Goal: Task Accomplishment & Management: Complete application form

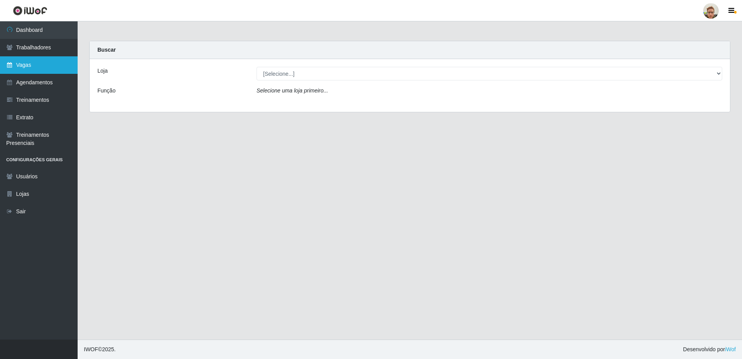
click at [20, 69] on link "Vagas" at bounding box center [39, 64] width 78 height 17
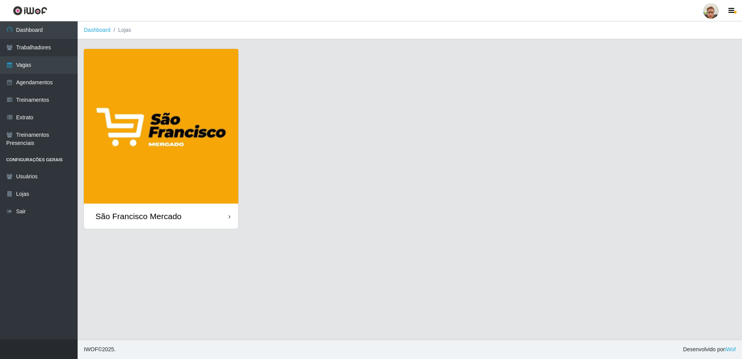
click at [159, 178] on img at bounding box center [161, 126] width 155 height 155
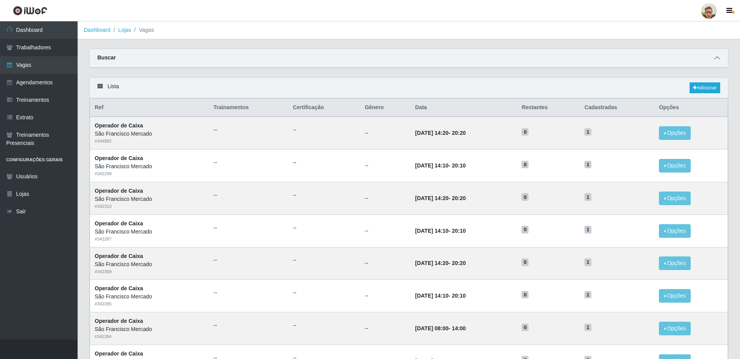
click at [717, 57] on icon at bounding box center [717, 57] width 5 height 5
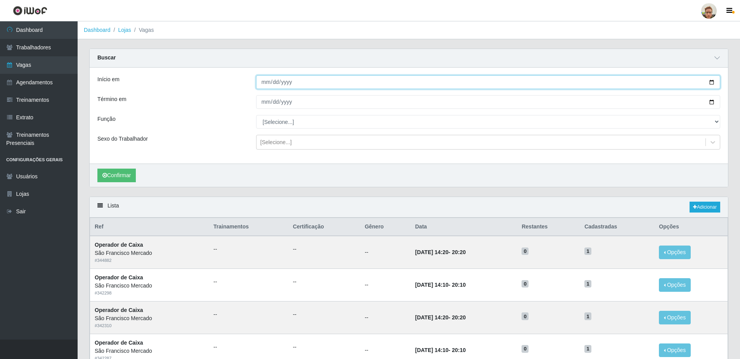
click at [711, 82] on input "Início em" at bounding box center [488, 82] width 464 height 14
type input "[DATE]"
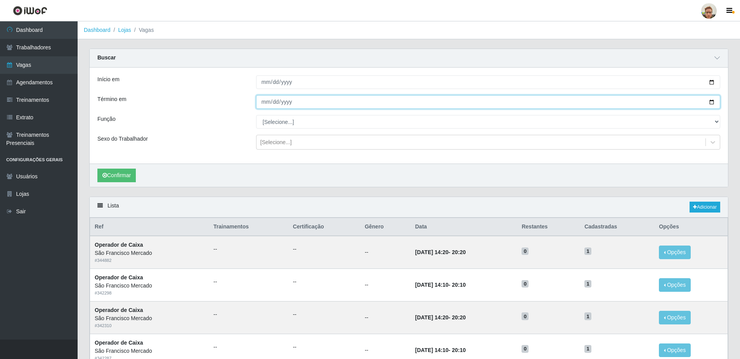
click at [709, 104] on input "Término em" at bounding box center [488, 102] width 464 height 14
type input "[DATE]"
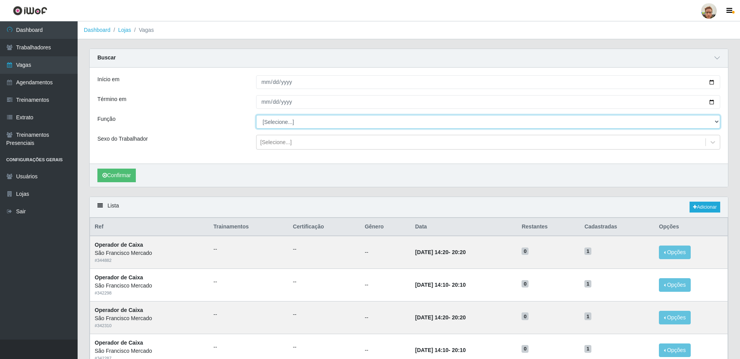
click at [299, 128] on select "[Selecione...] Balconista de Açougue [PERSON_NAME] de Açougue + Balconista de A…" at bounding box center [488, 122] width 464 height 14
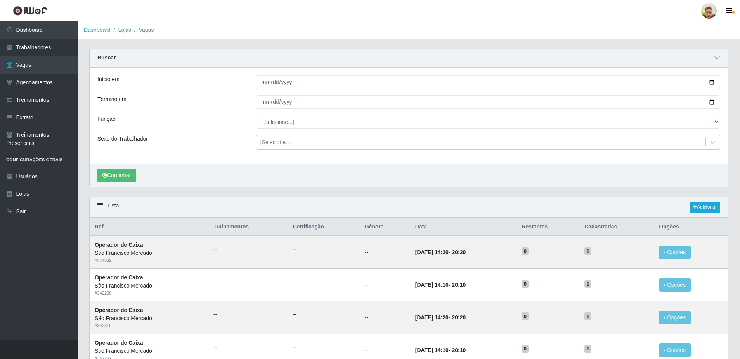
click at [296, 129] on div "Início em [DATE] Término em [DATE] Função [Selecione...] Balconista de Açougue …" at bounding box center [409, 116] width 639 height 96
click at [120, 177] on button "Confirmar" at bounding box center [116, 176] width 38 height 14
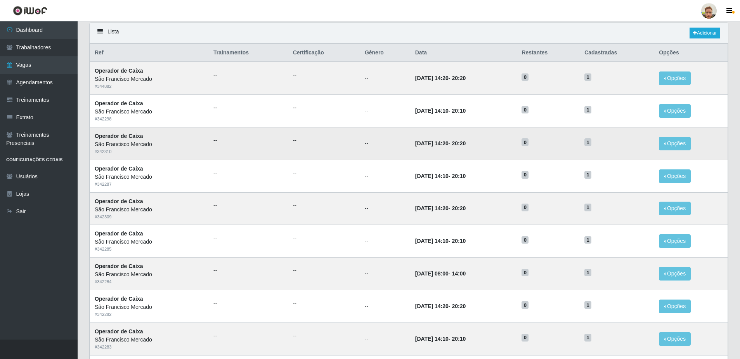
scroll to position [172, 0]
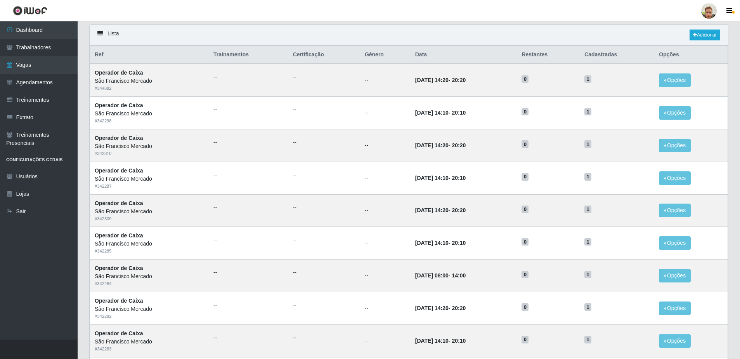
click at [447, 13] on header "Perfil Alterar Senha Sair" at bounding box center [370, 10] width 740 height 21
click at [37, 70] on link "Vagas" at bounding box center [39, 64] width 78 height 17
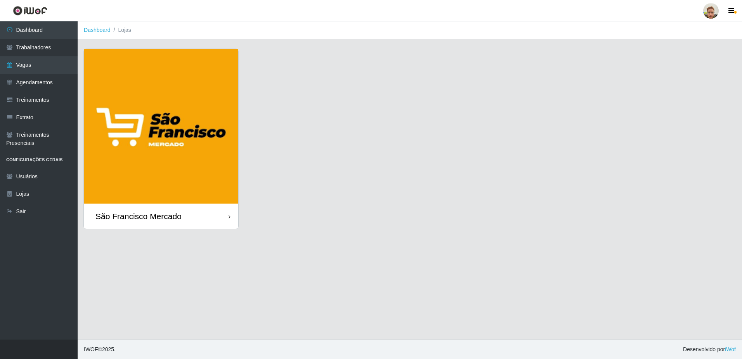
click at [170, 180] on img at bounding box center [161, 126] width 155 height 155
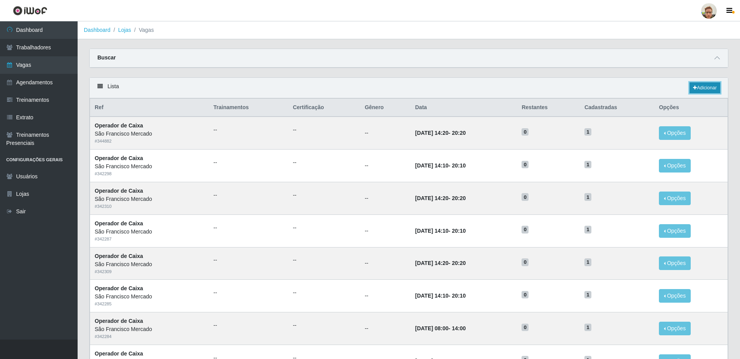
click at [695, 89] on icon at bounding box center [695, 87] width 4 height 5
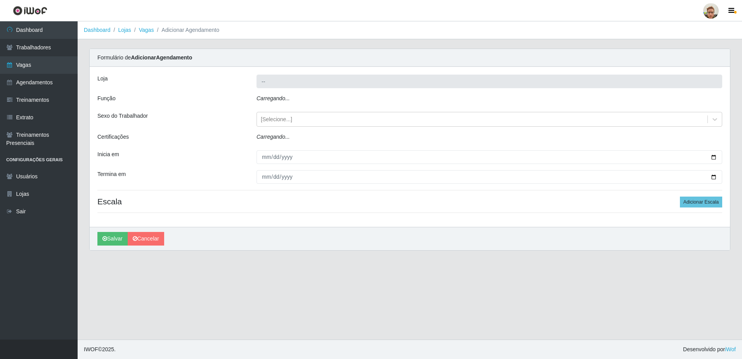
type input "São Francisco Mercado"
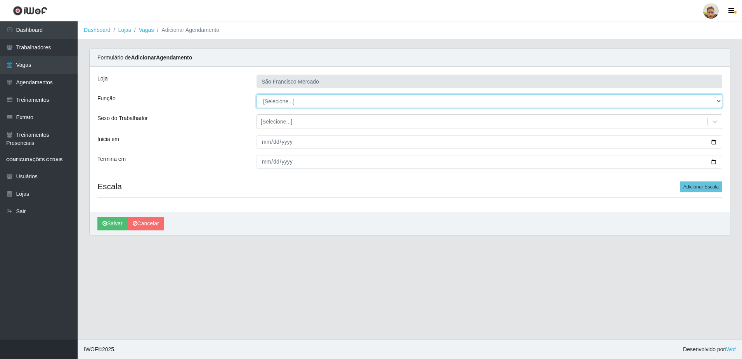
click at [271, 97] on select "[Selecione...] Balconista de Açougue [PERSON_NAME] de Açougue + Balconista de A…" at bounding box center [490, 101] width 466 height 14
select select "22"
click at [257, 94] on select "[Selecione...] Balconista de Açougue [PERSON_NAME] de Açougue + Balconista de A…" at bounding box center [490, 101] width 466 height 14
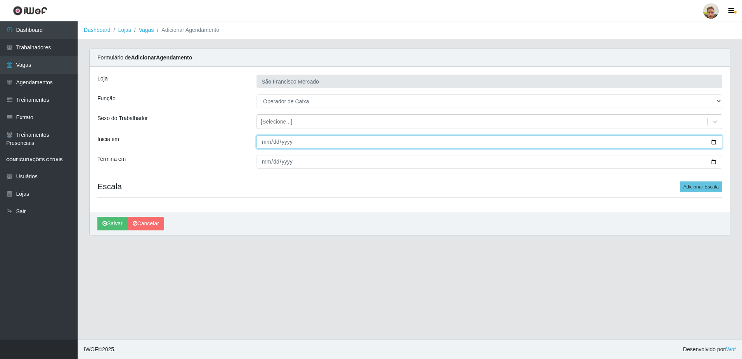
click at [262, 143] on input "Inicia em" at bounding box center [490, 142] width 466 height 14
click at [713, 141] on input "Inicia em" at bounding box center [490, 142] width 466 height 14
type input "[DATE]"
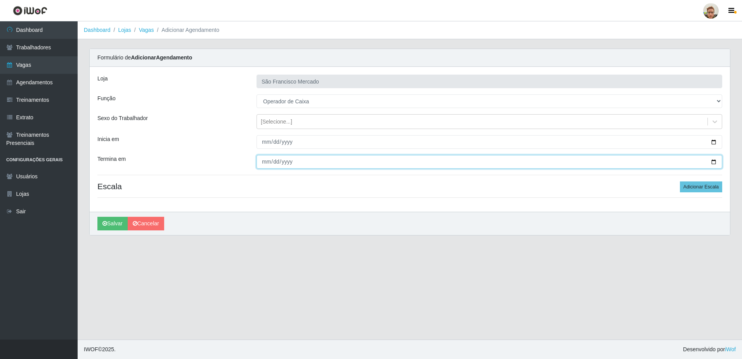
click at [713, 159] on input "Termina em" at bounding box center [490, 162] width 466 height 14
type input "[DATE]"
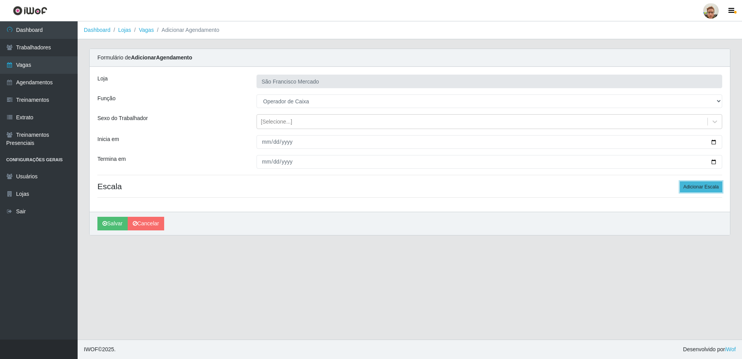
click at [696, 184] on button "Adicionar Escala" at bounding box center [701, 186] width 42 height 11
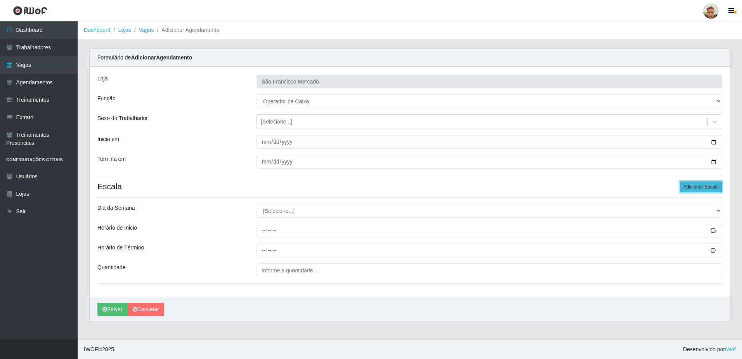
click at [696, 184] on button "Adicionar Escala" at bounding box center [701, 186] width 42 height 11
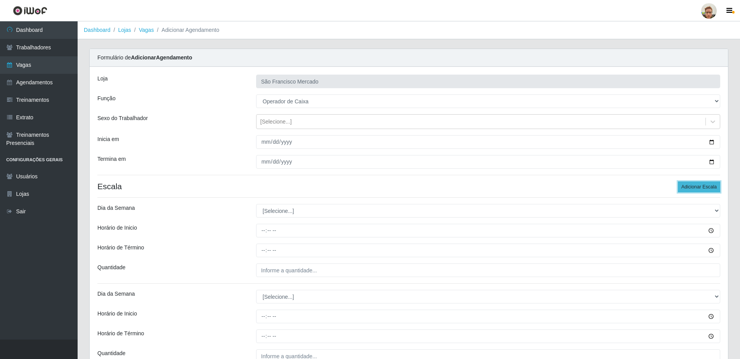
click at [696, 184] on button "Adicionar Escala" at bounding box center [699, 186] width 42 height 11
click at [693, 184] on button "Adicionar Escala" at bounding box center [699, 186] width 42 height 11
click at [693, 186] on button "Adicionar Escala" at bounding box center [699, 186] width 42 height 11
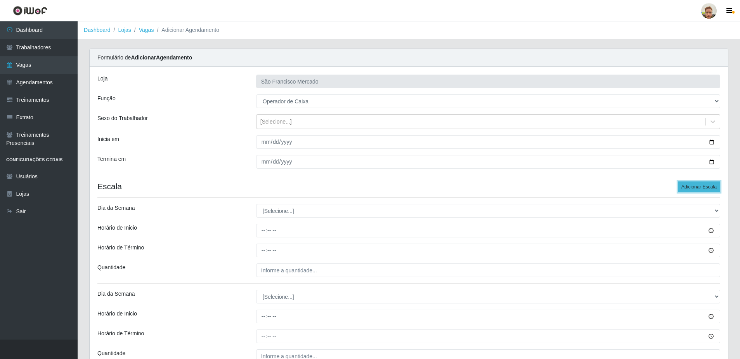
click at [693, 185] on button "Adicionar Escala" at bounding box center [699, 186] width 42 height 11
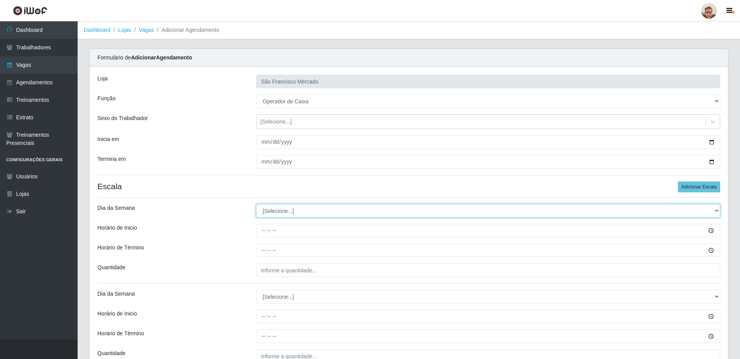
click at [285, 208] on select "[Selecione...] Segunda Terça Quarta Quinta Sexta Sábado Domingo" at bounding box center [488, 211] width 464 height 14
select select "1"
click at [256, 204] on select "[Selecione...] Segunda Terça Quarta Quinta Sexta Sábado Domingo" at bounding box center [488, 211] width 464 height 14
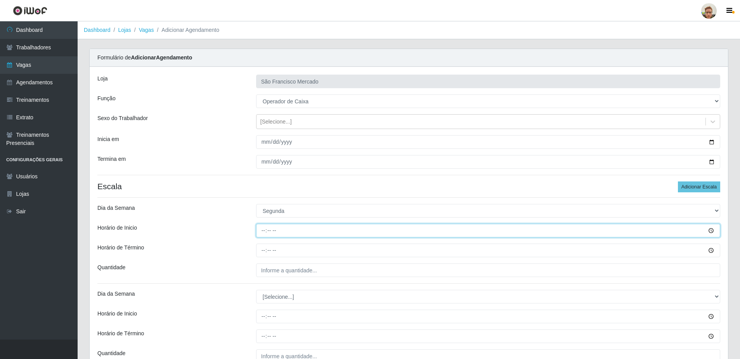
click at [266, 230] on input "Horário de Inicio" at bounding box center [488, 231] width 464 height 14
type input "07:00"
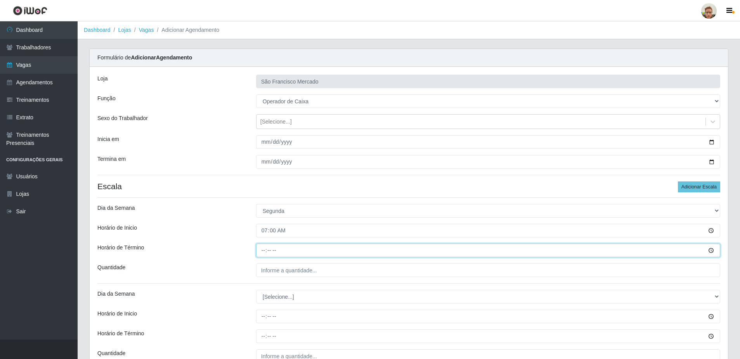
click at [263, 250] on input "Horário de Término" at bounding box center [488, 250] width 464 height 14
type input "13:00"
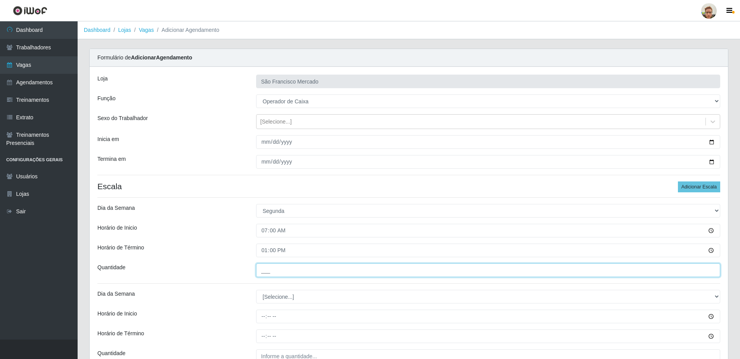
click at [270, 276] on input "___" at bounding box center [488, 270] width 464 height 14
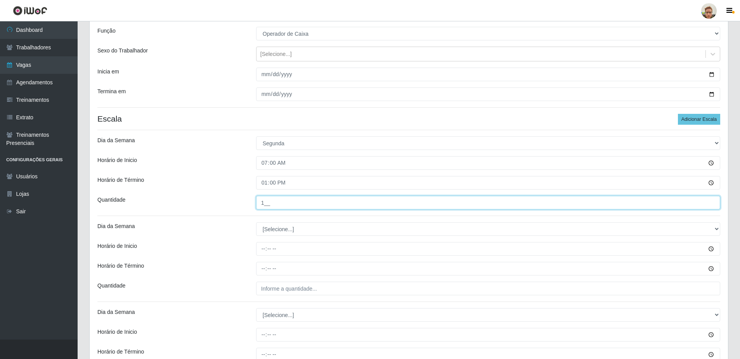
scroll to position [78, 0]
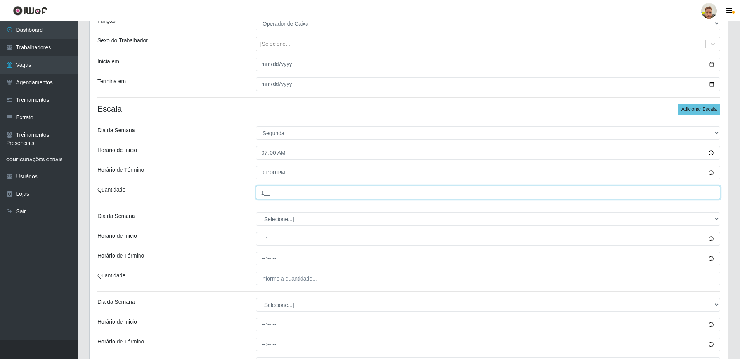
type input "1__"
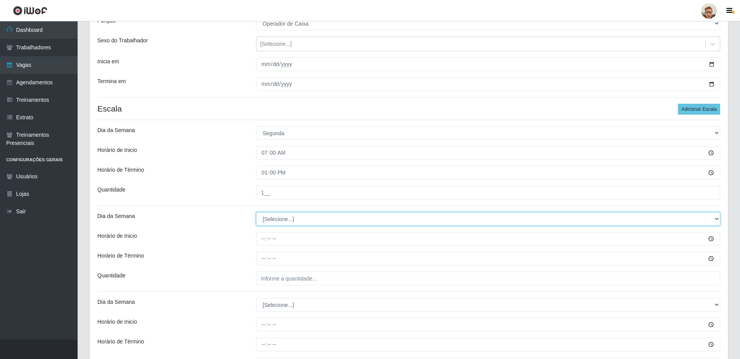
click at [280, 212] on select "[Selecione...] Segunda Terça Quarta Quinta Sexta Sábado Domingo" at bounding box center [488, 219] width 464 height 14
select select "1"
click at [256, 212] on select "[Selecione...] Segunda Terça Quarta Quinta Sexta Sábado Domingo" at bounding box center [488, 219] width 464 height 14
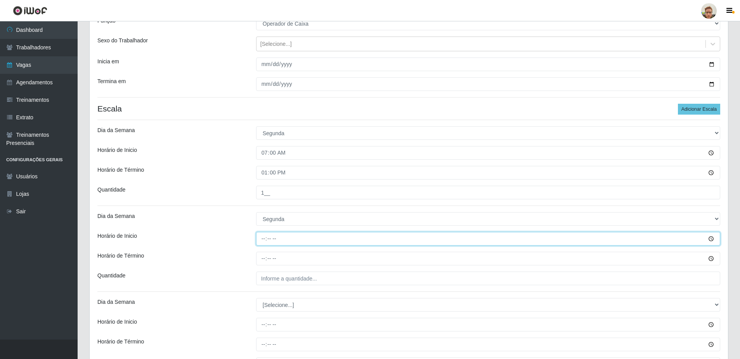
click at [264, 240] on input "Horário de Inicio" at bounding box center [488, 239] width 464 height 14
type input "14:20"
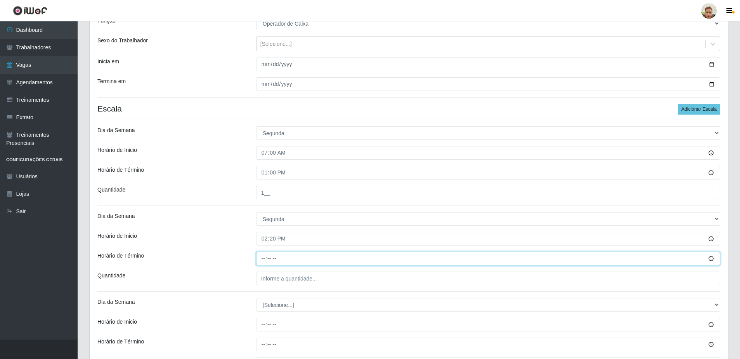
click at [262, 254] on input "Horário de Término" at bounding box center [488, 259] width 464 height 14
type input "20:20"
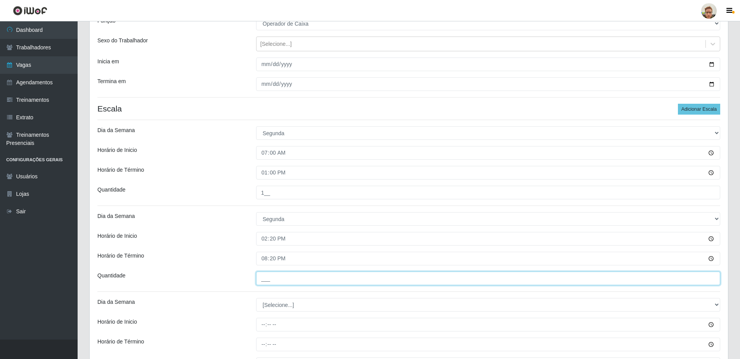
click at [268, 273] on input "___" at bounding box center [488, 278] width 464 height 14
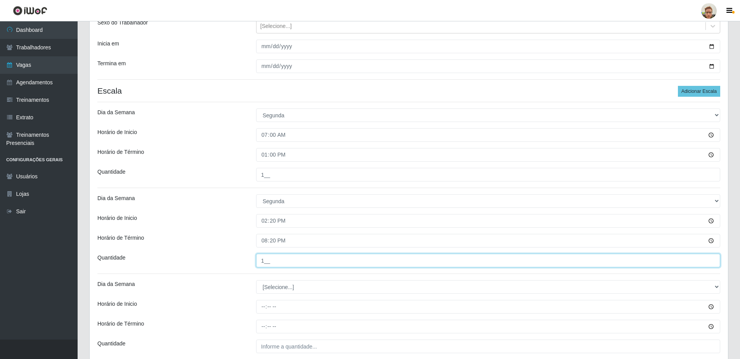
scroll to position [116, 0]
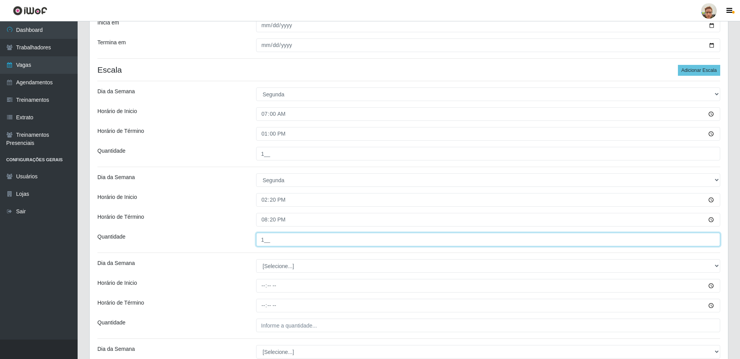
type input "1__"
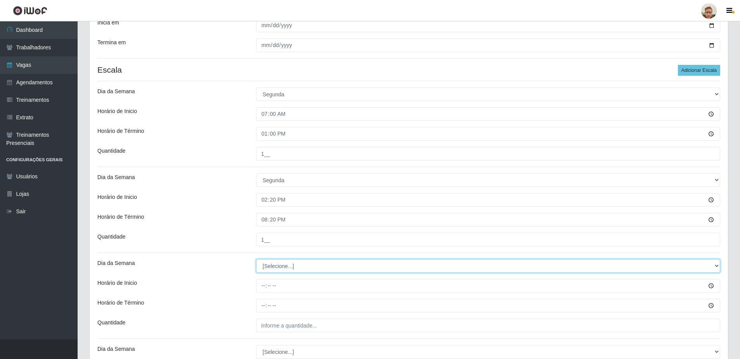
click at [271, 268] on select "[Selecione...] Segunda Terça Quarta Quinta Sexta Sábado Domingo" at bounding box center [488, 266] width 464 height 14
select select "2"
click at [256, 259] on select "[Selecione...] Segunda Terça Quarta Quinta Sexta Sábado Domingo" at bounding box center [488, 266] width 464 height 14
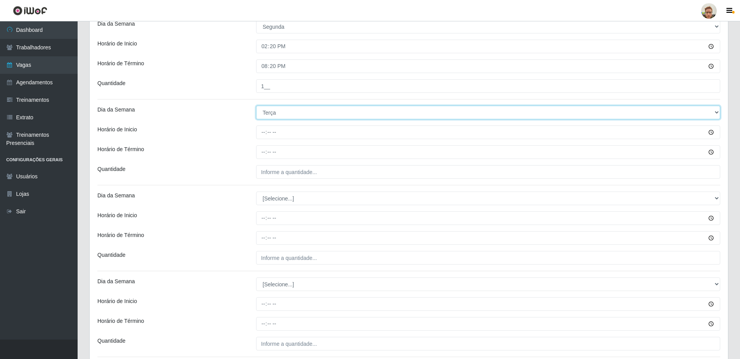
scroll to position [272, 0]
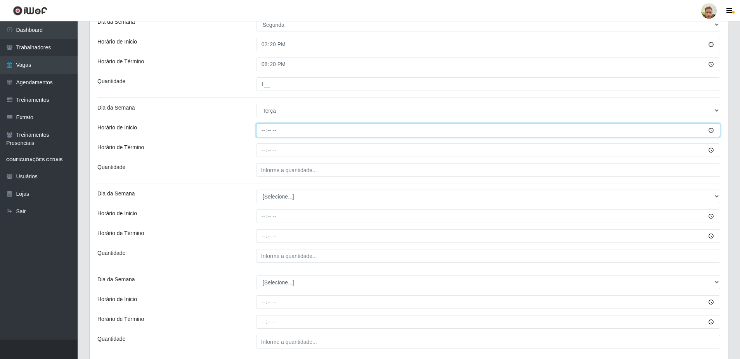
click at [262, 131] on input "Horário de Inicio" at bounding box center [488, 130] width 464 height 14
type input "14:10"
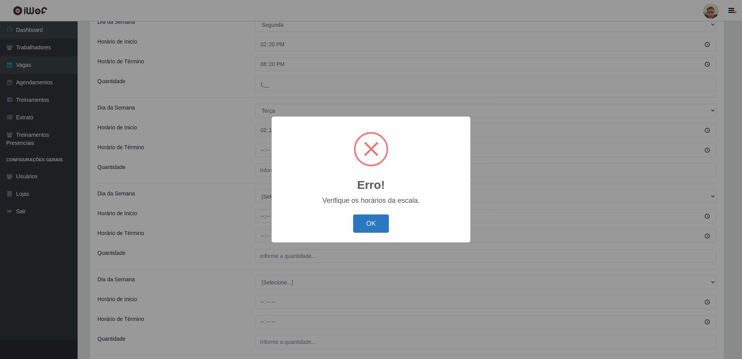
click at [361, 222] on button "OK" at bounding box center [371, 223] width 36 height 18
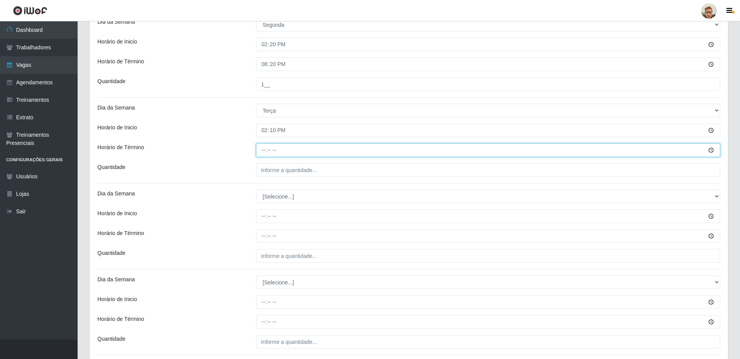
click at [261, 154] on input "Horário de Término" at bounding box center [488, 150] width 464 height 14
type input "20:10"
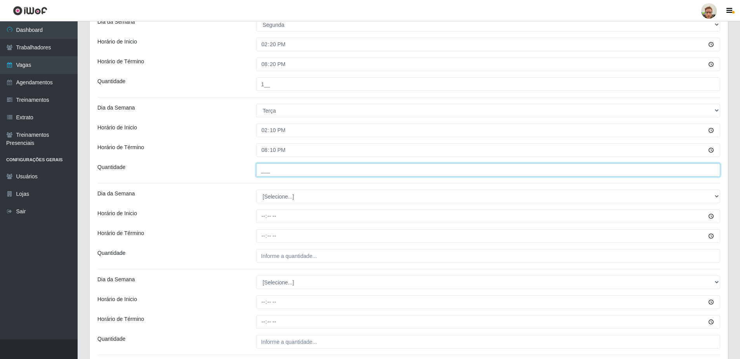
click at [275, 176] on input "___" at bounding box center [488, 170] width 464 height 14
type input "1__"
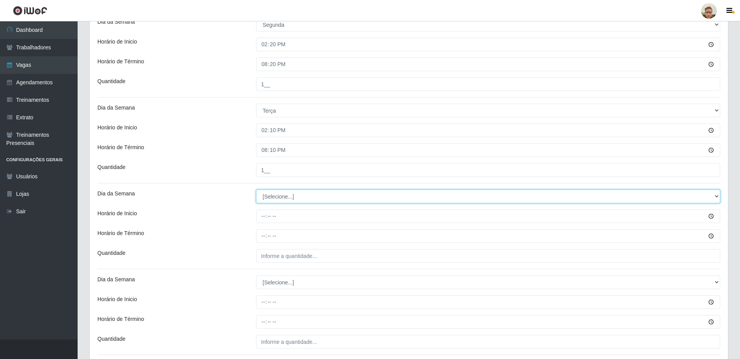
click at [281, 200] on select "[Selecione...] Segunda Terça Quarta Quinta Sexta Sábado Domingo" at bounding box center [488, 196] width 464 height 14
select select "2"
click at [256, 189] on select "[Selecione...] Segunda Terça Quarta Quinta Sexta Sábado Domingo" at bounding box center [488, 196] width 464 height 14
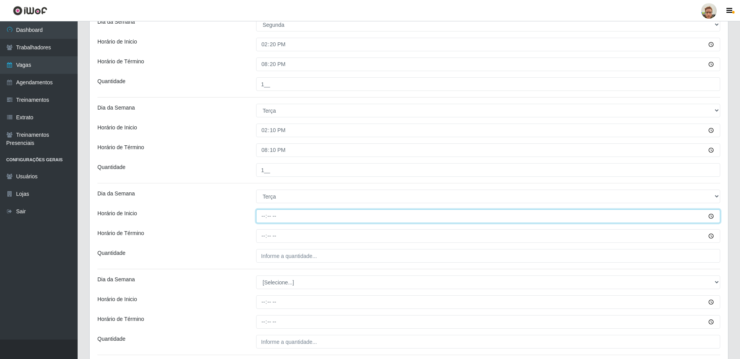
click at [262, 219] on input "Horário de Inicio" at bounding box center [488, 216] width 464 height 14
type input "14:20"
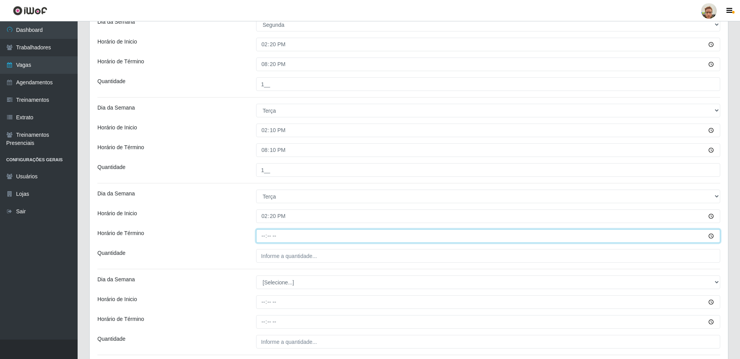
click at [265, 234] on input "Horário de Término" at bounding box center [488, 236] width 464 height 14
type input "20:20"
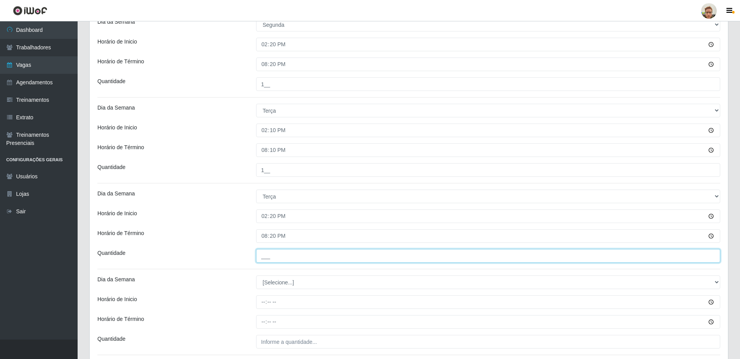
click at [270, 260] on input "___" at bounding box center [488, 256] width 464 height 14
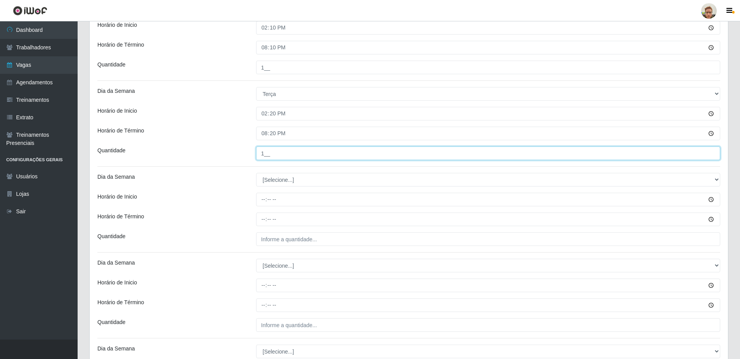
scroll to position [388, 0]
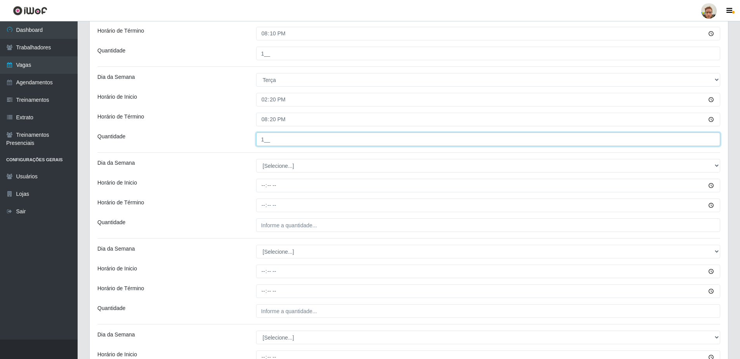
type input "1__"
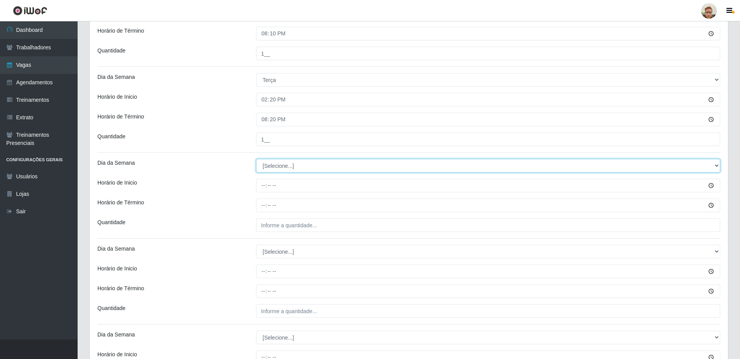
click at [277, 165] on select "[Selecione...] Segunda Terça Quarta Quinta Sexta Sábado Domingo" at bounding box center [488, 166] width 464 height 14
select select "3"
click at [256, 159] on select "[Selecione...] Segunda Terça Quarta Quinta Sexta Sábado Domingo" at bounding box center [488, 166] width 464 height 14
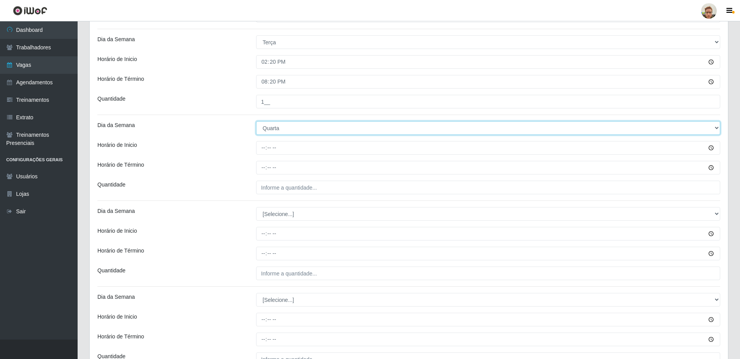
scroll to position [427, 0]
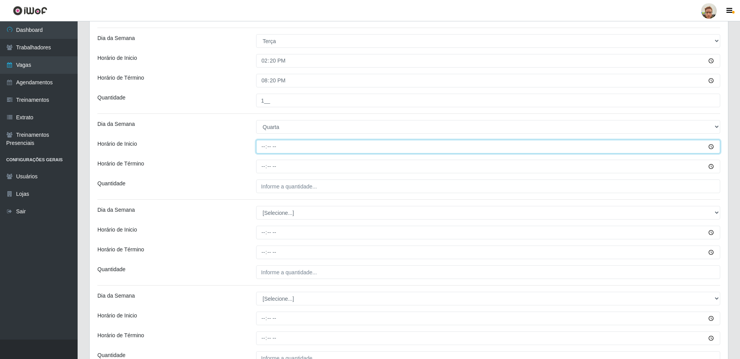
click at [262, 150] on input "Horário de Inicio" at bounding box center [488, 147] width 464 height 14
type input "08:00"
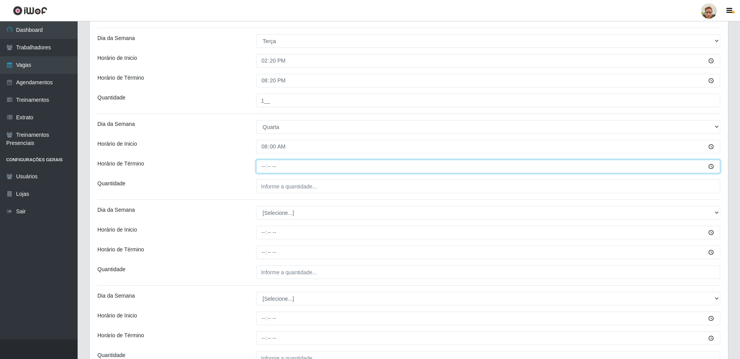
click at [262, 166] on input "Horário de Término" at bounding box center [488, 167] width 464 height 14
type input "14:00"
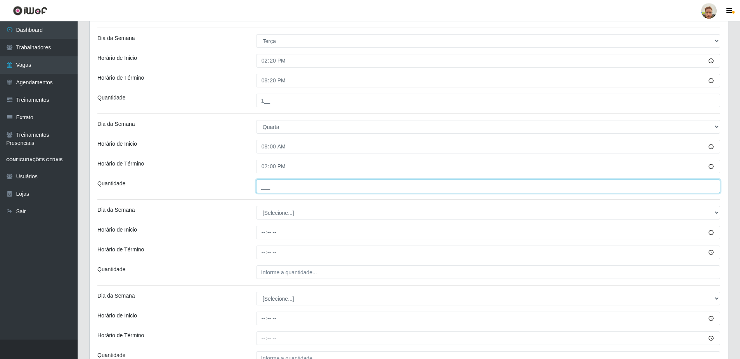
click at [294, 182] on input "___" at bounding box center [488, 186] width 464 height 14
type input "1__"
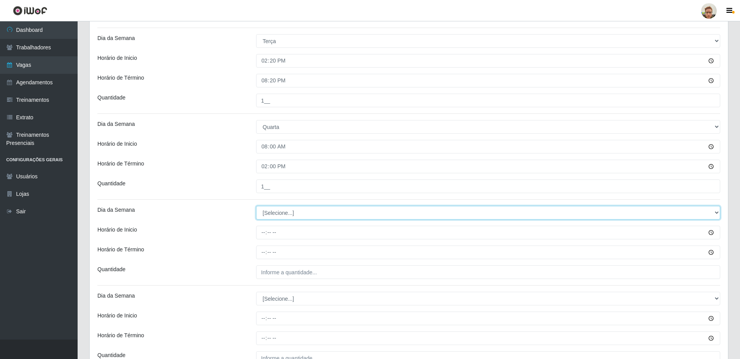
drag, startPoint x: 268, startPoint y: 213, endPoint x: 272, endPoint y: 217, distance: 5.8
click at [268, 213] on select "[Selecione...] Segunda Terça Quarta Quinta Sexta Sábado Domingo" at bounding box center [488, 213] width 464 height 14
select select "3"
click at [256, 206] on select "[Selecione...] Segunda Terça Quarta Quinta Sexta Sábado Domingo" at bounding box center [488, 213] width 464 height 14
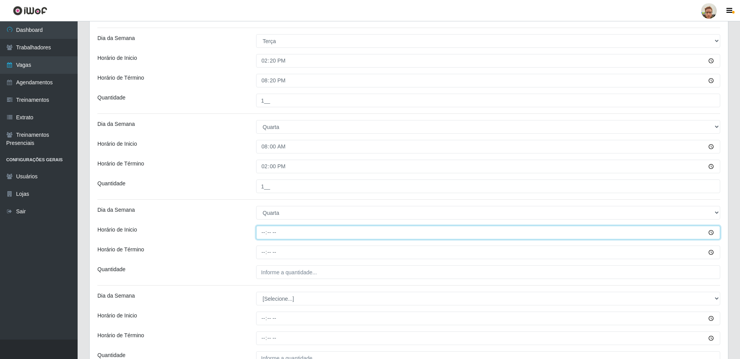
click at [262, 233] on input "Horário de Inicio" at bounding box center [488, 233] width 464 height 14
type input "14:10"
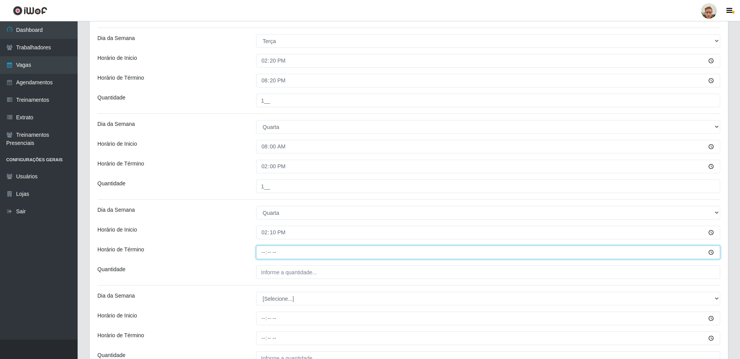
click at [261, 255] on input "Horário de Término" at bounding box center [488, 252] width 464 height 14
type input "20:10"
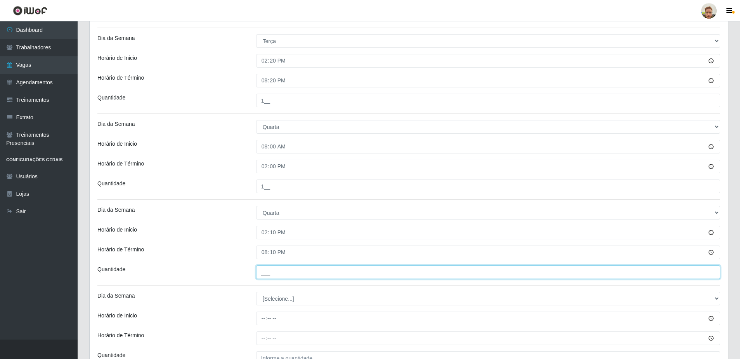
click at [261, 273] on input "___" at bounding box center [488, 272] width 464 height 14
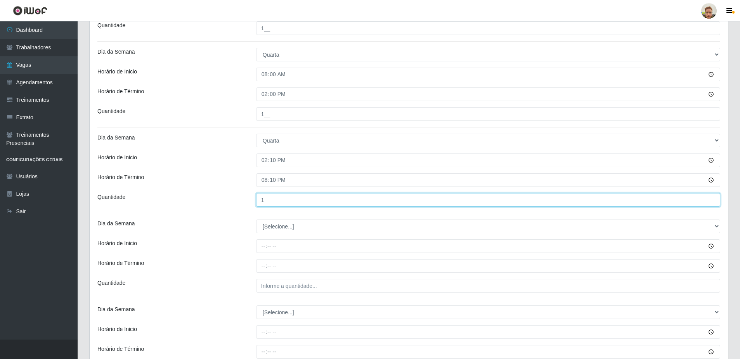
scroll to position [505, 0]
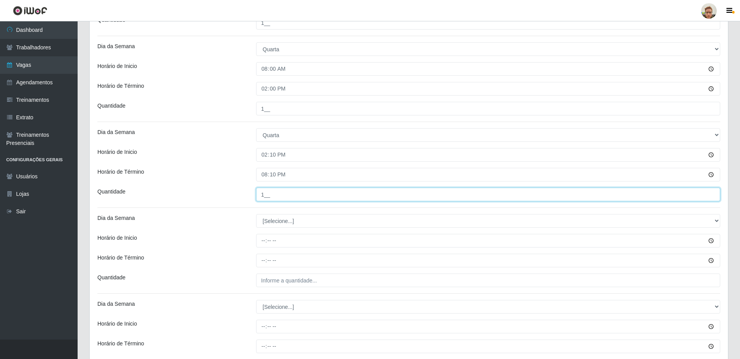
type input "1__"
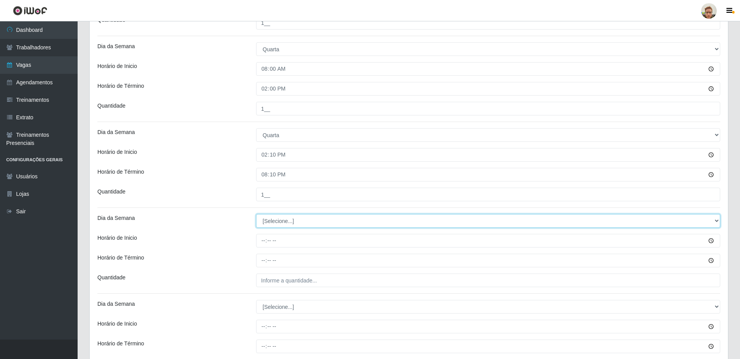
click at [283, 215] on select "[Selecione...] Segunda Terça Quarta Quinta Sexta Sábado Domingo" at bounding box center [488, 221] width 464 height 14
select select "3"
click at [256, 214] on select "[Selecione...] Segunda Terça Quarta Quinta Sexta Sábado Domingo" at bounding box center [488, 221] width 464 height 14
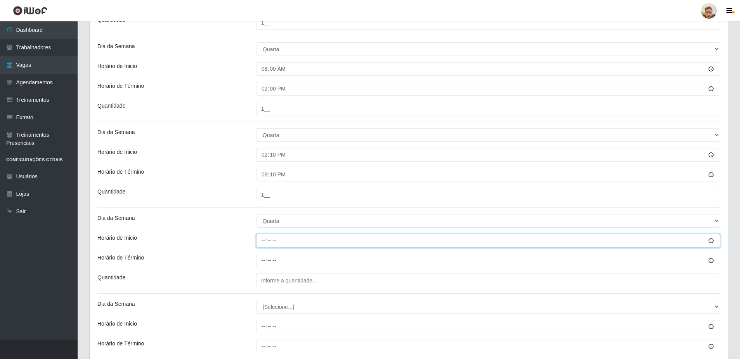
click at [261, 242] on input "Horário de Inicio" at bounding box center [488, 241] width 464 height 14
type input "14:20"
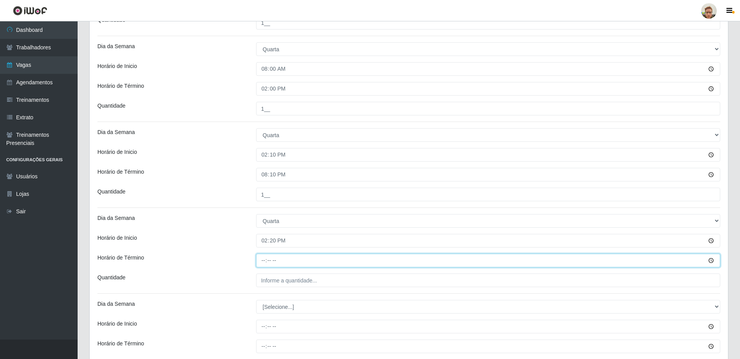
click at [263, 262] on input "Horário de Término" at bounding box center [488, 261] width 464 height 14
type input "20:20"
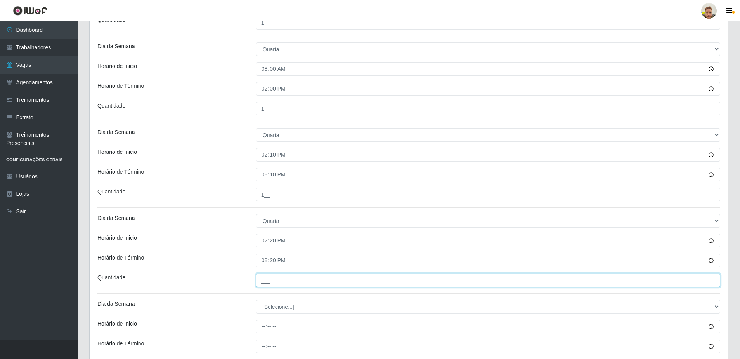
click at [276, 284] on input "___" at bounding box center [488, 280] width 464 height 14
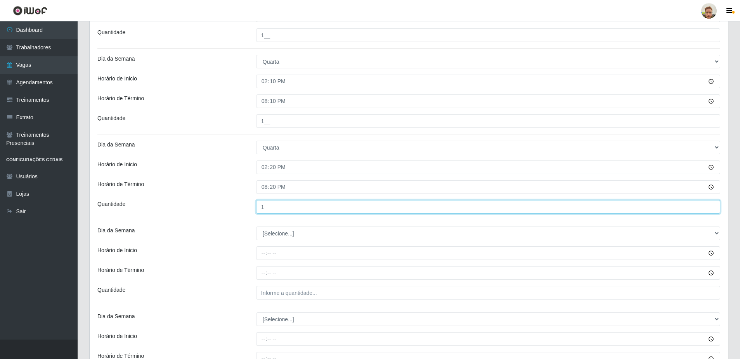
scroll to position [582, 0]
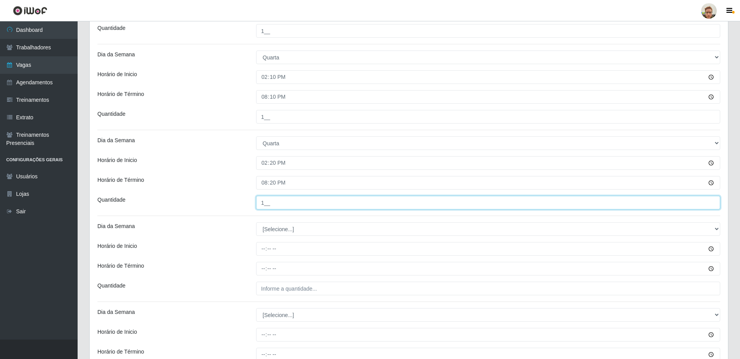
type input "1__"
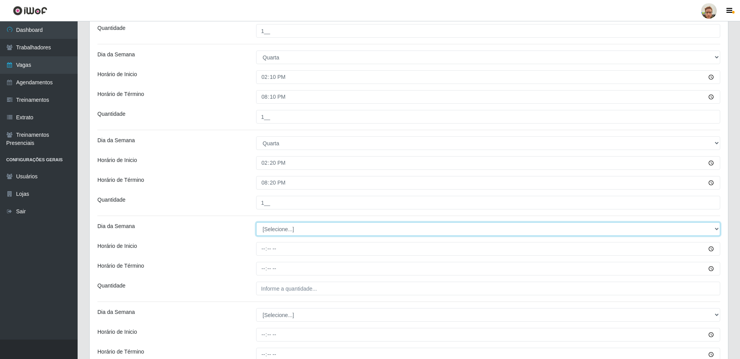
click at [271, 228] on select "[Selecione...] Segunda Terça Quarta Quinta Sexta Sábado Domingo" at bounding box center [488, 229] width 464 height 14
select select "4"
click at [256, 222] on select "[Selecione...] Segunda Terça Quarta Quinta Sexta Sábado Domingo" at bounding box center [488, 229] width 464 height 14
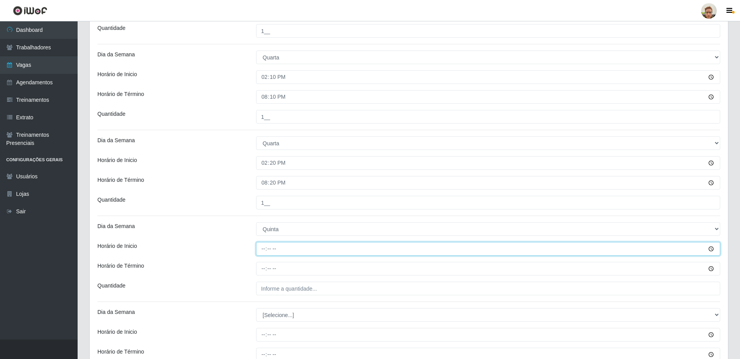
click at [266, 251] on input "Horário de Inicio" at bounding box center [488, 249] width 464 height 14
type input "14:10"
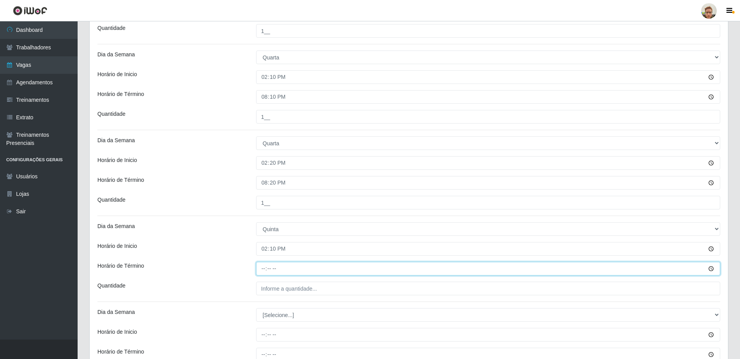
click at [264, 263] on input "Horário de Término" at bounding box center [488, 269] width 464 height 14
type input "20:10"
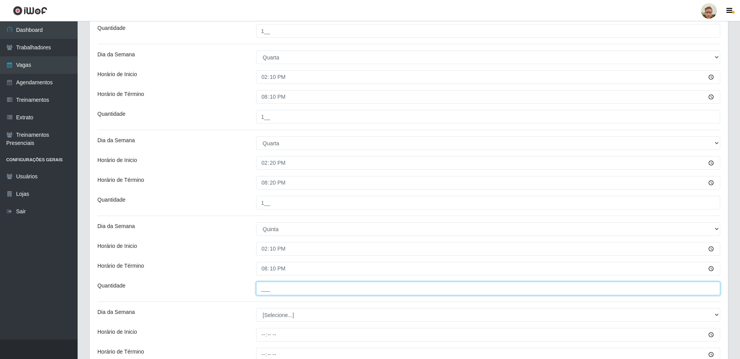
click at [277, 287] on input "___" at bounding box center [488, 288] width 464 height 14
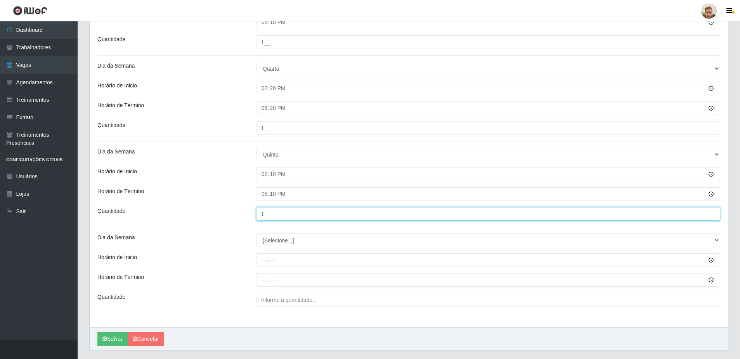
scroll to position [660, 0]
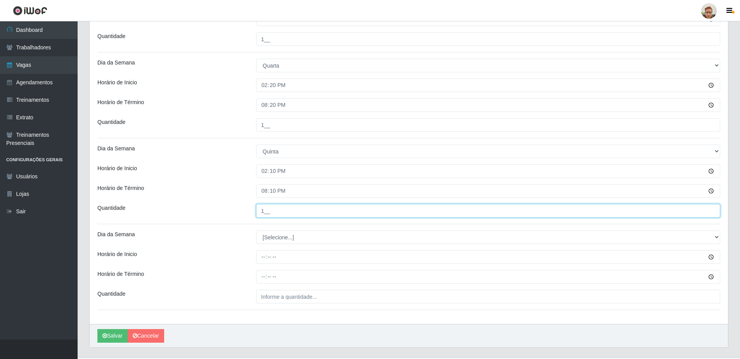
type input "1__"
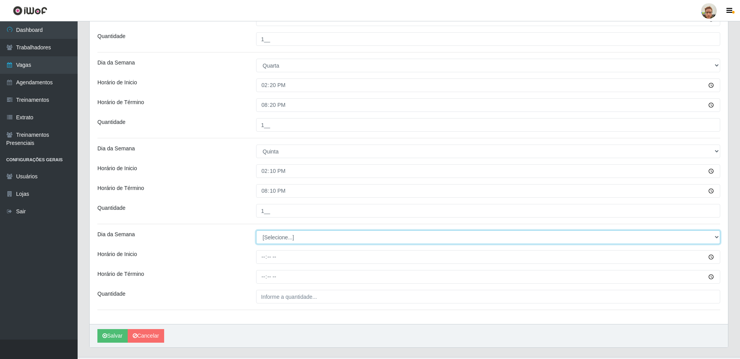
drag, startPoint x: 273, startPoint y: 243, endPoint x: 273, endPoint y: 239, distance: 4.3
click at [273, 243] on select "[Selecione...] Segunda Terça Quarta Quinta Sexta Sábado Domingo" at bounding box center [488, 237] width 464 height 14
select select "4"
click at [256, 230] on select "[Selecione...] Segunda Terça Quarta Quinta Sexta Sábado Domingo" at bounding box center [488, 237] width 464 height 14
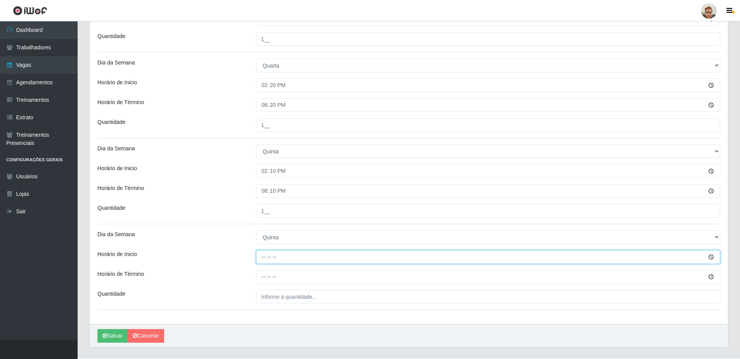
click at [263, 259] on input "Horário de Inicio" at bounding box center [488, 257] width 464 height 14
type input "14:20"
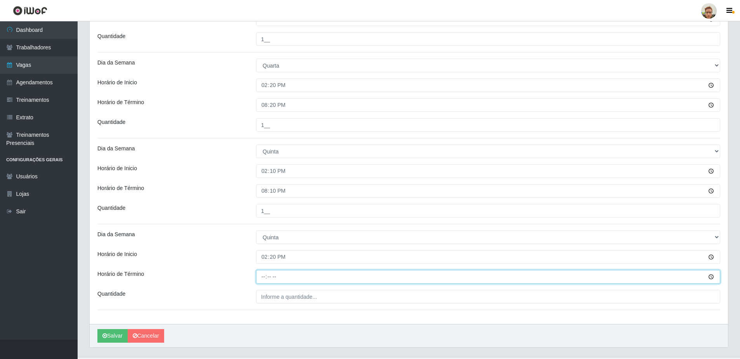
click at [267, 275] on input "Horário de Término" at bounding box center [488, 277] width 464 height 14
type input "20:20"
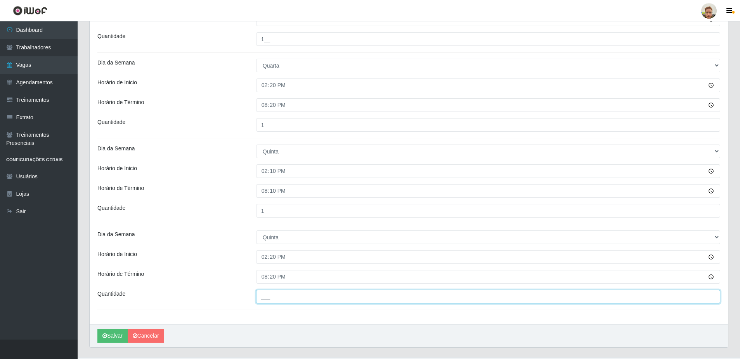
click at [269, 296] on input "___" at bounding box center [488, 297] width 464 height 14
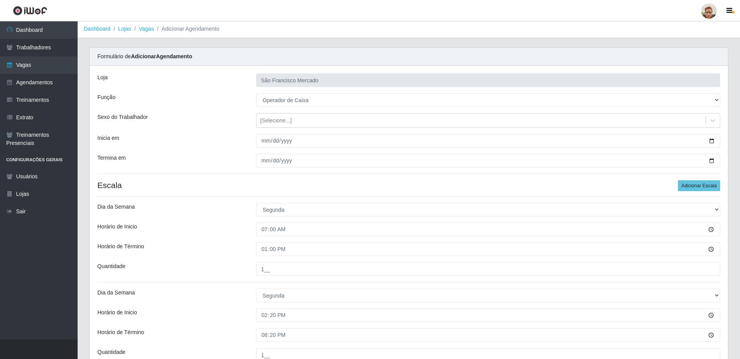
scroll to position [0, 0]
type input "1__"
click at [276, 182] on h4 "Escala Adicionar Escala" at bounding box center [408, 186] width 623 height 10
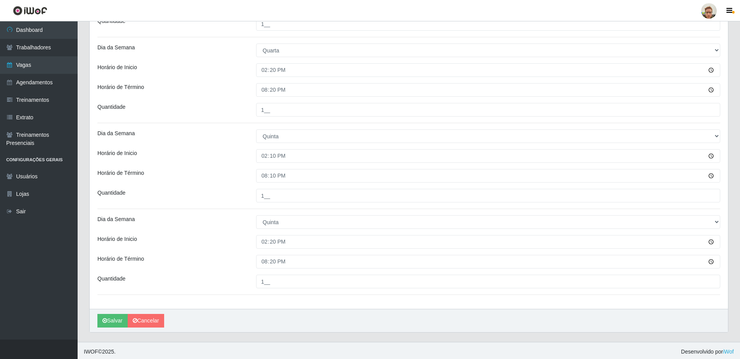
scroll to position [678, 0]
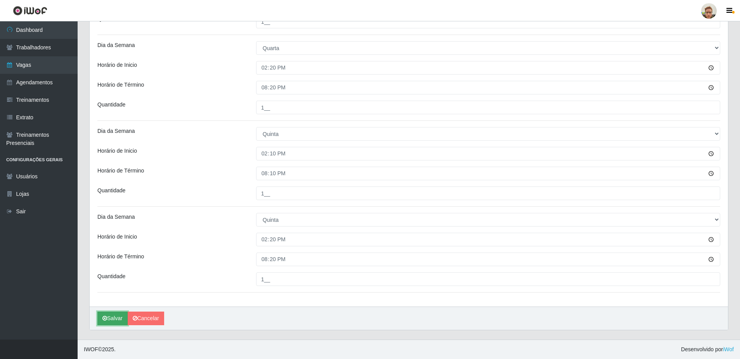
click at [102, 323] on button "Salvar" at bounding box center [112, 318] width 30 height 14
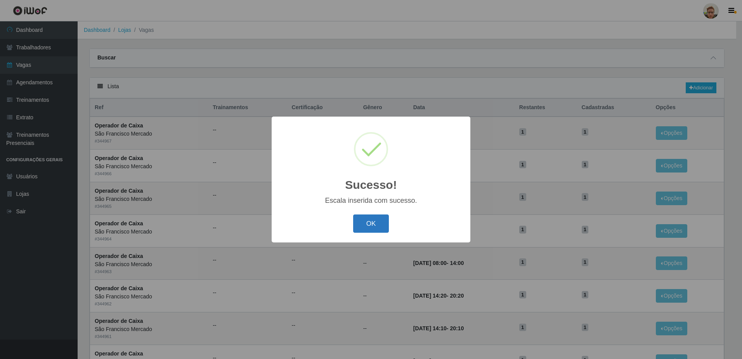
click at [380, 220] on button "OK" at bounding box center [371, 223] width 36 height 18
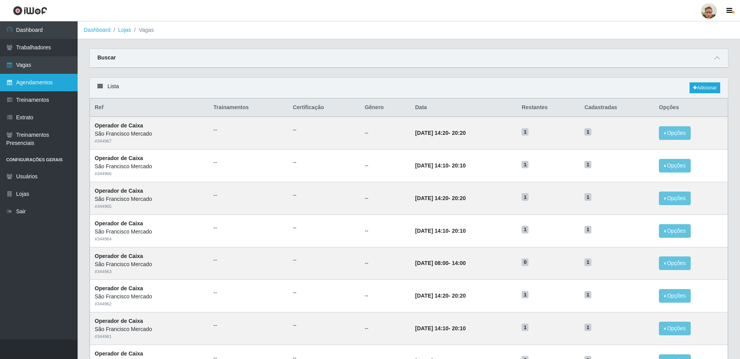
click at [50, 80] on link "Agendamentos" at bounding box center [39, 82] width 78 height 17
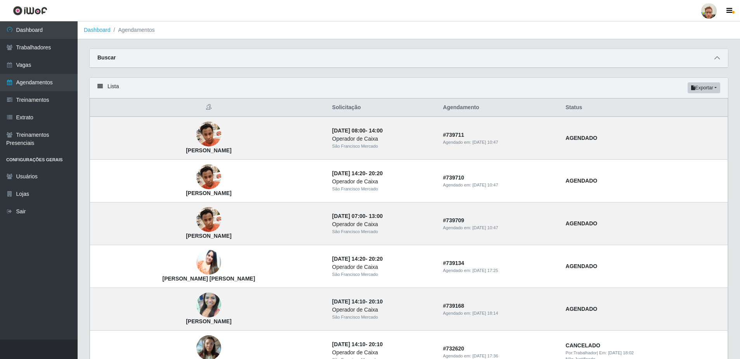
click at [714, 57] on span at bounding box center [717, 58] width 9 height 9
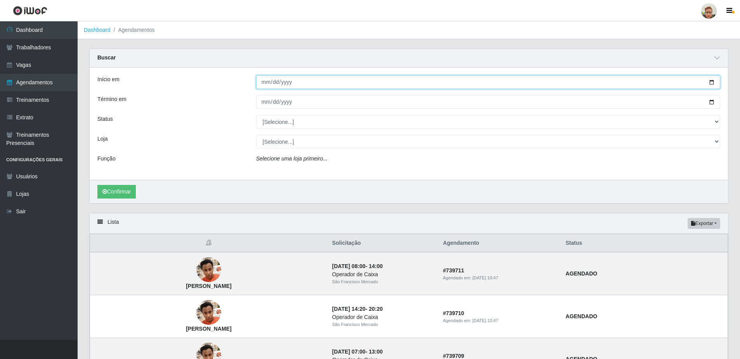
click at [711, 78] on input "Início em" at bounding box center [488, 82] width 464 height 14
click at [711, 83] on input "Início em" at bounding box center [488, 82] width 464 height 14
type input "[DATE]"
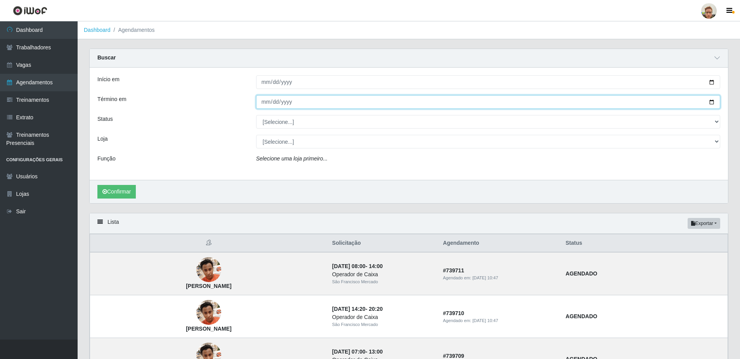
click at [706, 102] on input "Término em" at bounding box center [488, 102] width 464 height 14
click at [713, 99] on input "Término em" at bounding box center [488, 102] width 464 height 14
type input "[DATE]"
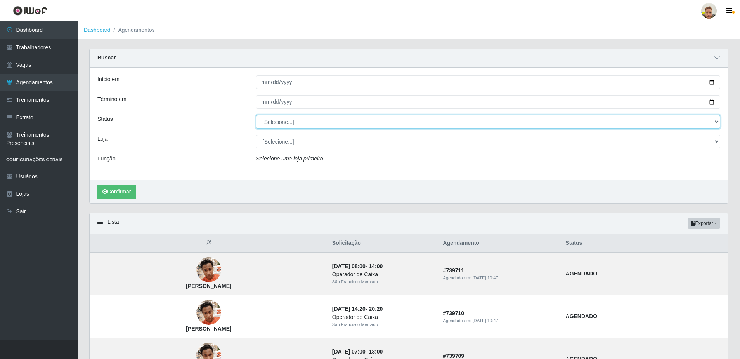
click at [278, 125] on select "[Selecione...] AGENDADO AGUARDANDO LIBERAR EM ANDAMENTO EM REVISÃO FINALIZADO C…" at bounding box center [488, 122] width 464 height 14
select select "AGENDADO"
click at [256, 115] on select "[Selecione...] AGENDADO AGUARDANDO LIBERAR EM ANDAMENTO EM REVISÃO FINALIZADO C…" at bounding box center [488, 122] width 464 height 14
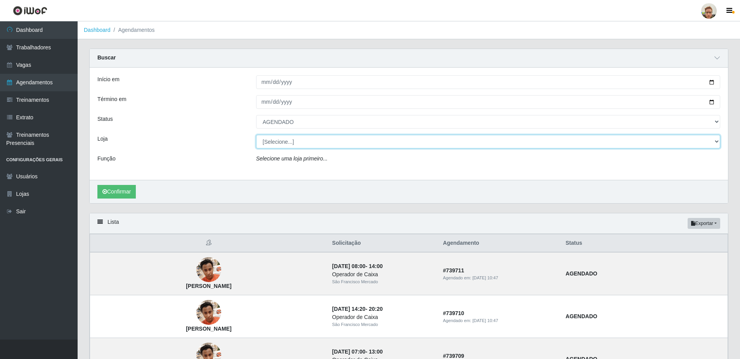
click at [283, 140] on select "[Selecione...] São Francisco Mercado" at bounding box center [488, 142] width 464 height 14
select select "168"
click at [256, 135] on select "[Selecione...] São Francisco Mercado" at bounding box center [488, 142] width 464 height 14
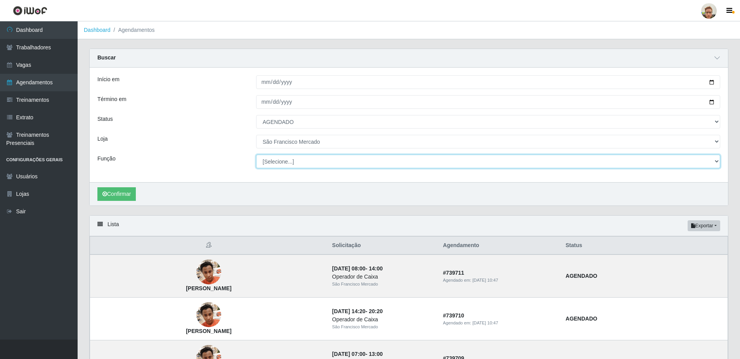
click at [261, 162] on select "[Selecione...] Balconista de Açougue [PERSON_NAME] de Açougue + Balconista de A…" at bounding box center [488, 162] width 464 height 14
select select "22"
click at [256, 155] on select "[Selecione...] Balconista de Açougue [PERSON_NAME] de Açougue + Balconista de A…" at bounding box center [488, 162] width 464 height 14
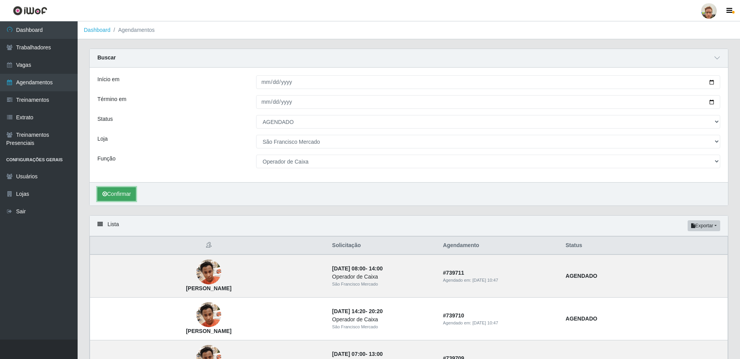
click at [111, 196] on button "Confirmar" at bounding box center [116, 194] width 38 height 14
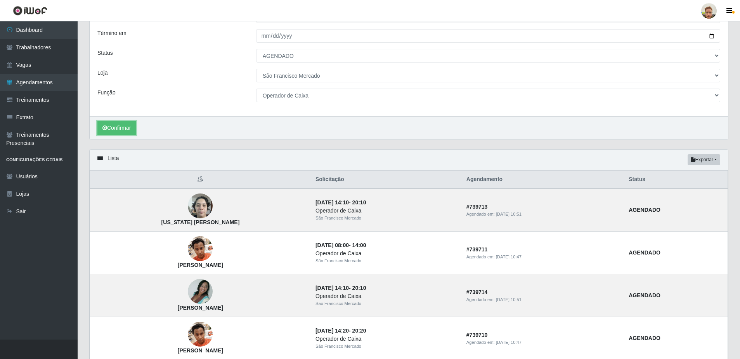
scroll to position [163, 0]
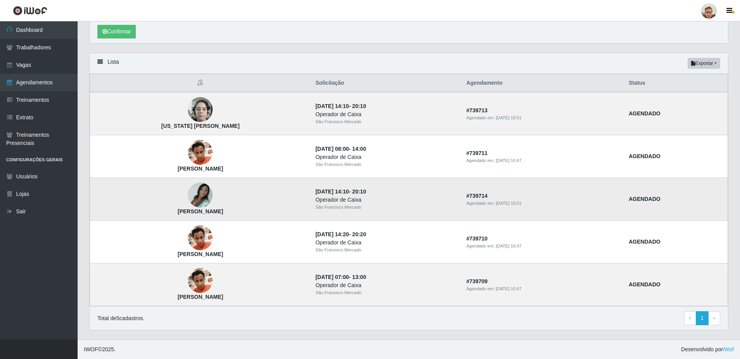
click at [204, 196] on img at bounding box center [200, 195] width 25 height 33
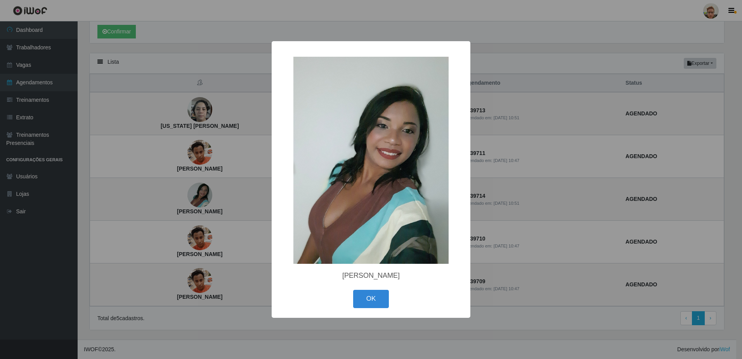
click at [226, 198] on div "× Francisca Luciene da Conceição OK Cancel" at bounding box center [371, 179] width 742 height 359
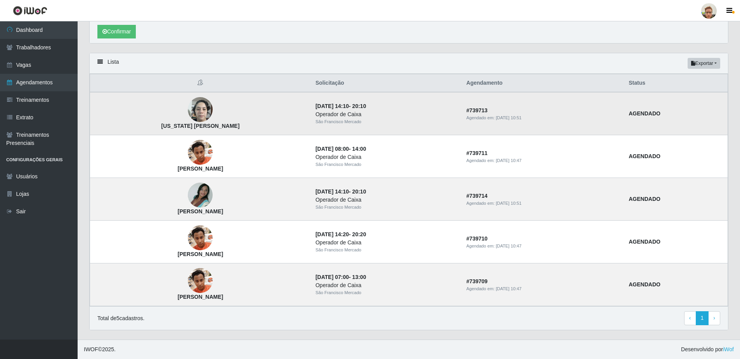
click at [206, 104] on img at bounding box center [200, 109] width 25 height 33
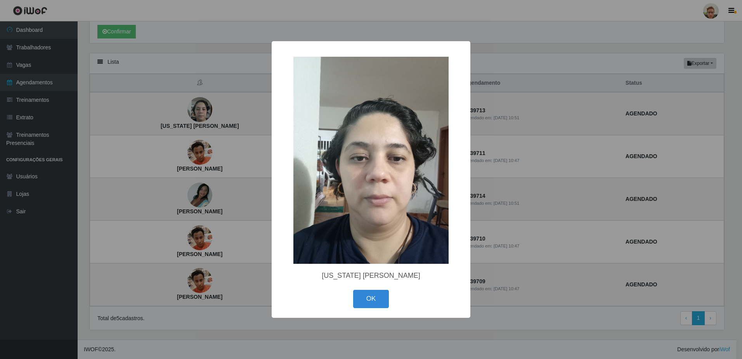
click at [225, 132] on div "× Virginia Laynn Tavares de Mendonça OK Cancel" at bounding box center [371, 179] width 742 height 359
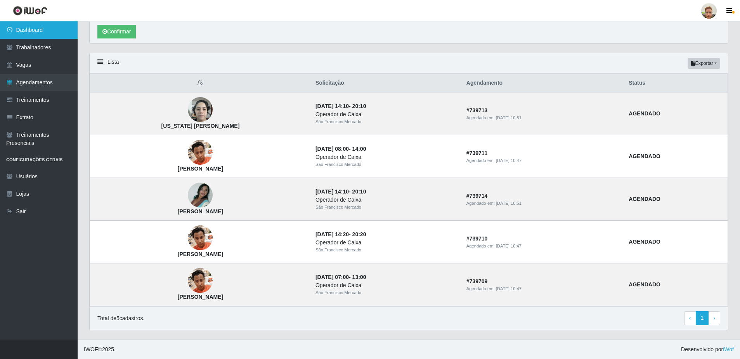
click at [41, 28] on link "Dashboard" at bounding box center [39, 29] width 78 height 17
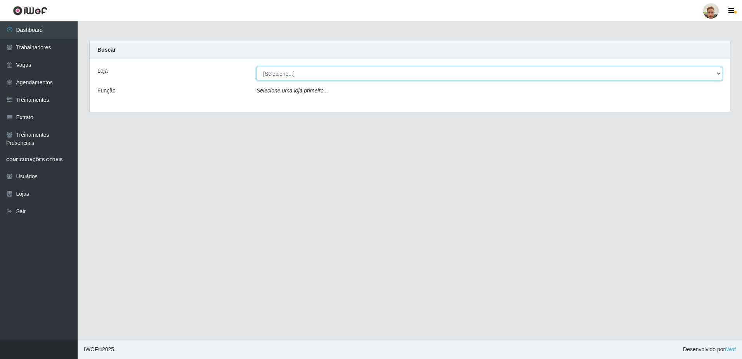
click at [281, 76] on select "[Selecione...] São Francisco Mercado" at bounding box center [490, 74] width 466 height 14
select select "168"
click at [257, 67] on select "[Selecione...] São Francisco Mercado" at bounding box center [490, 74] width 466 height 14
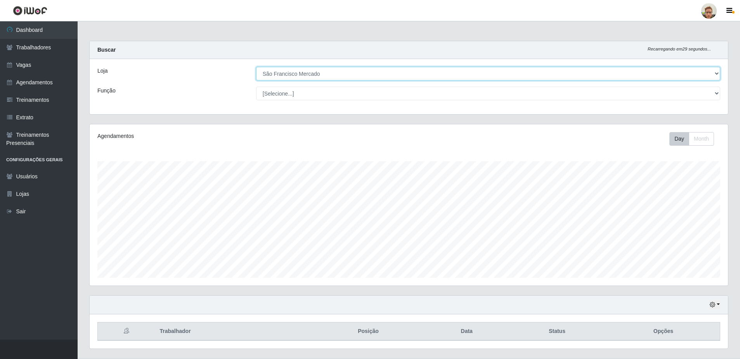
scroll to position [161, 639]
